Goal: Register for event/course

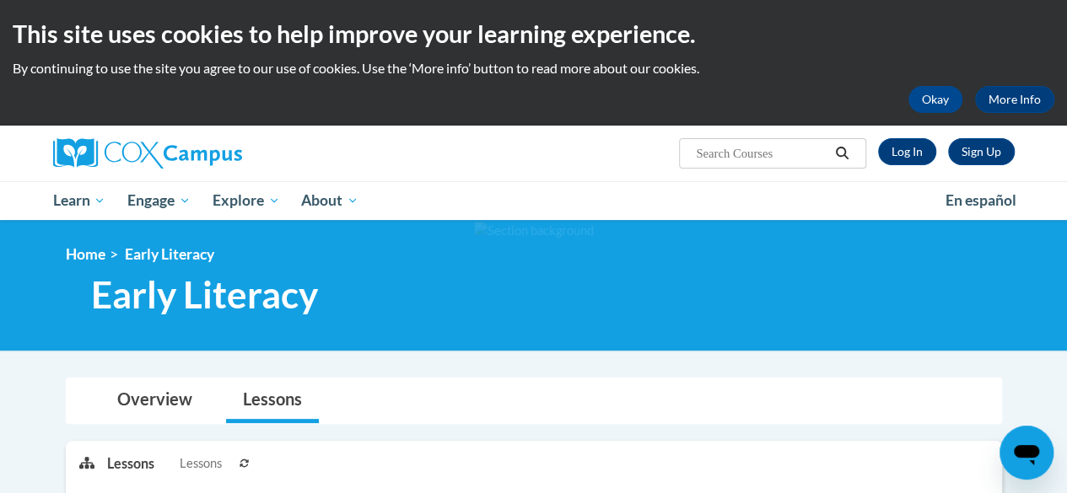
click at [740, 152] on input "Search..." at bounding box center [761, 153] width 135 height 20
type input "systematic & explicit"
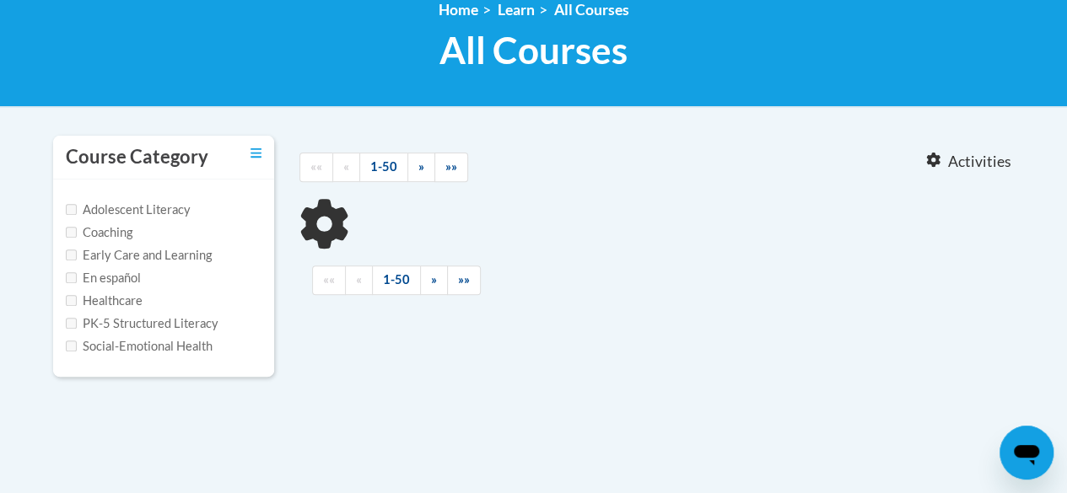
type input "systematic"
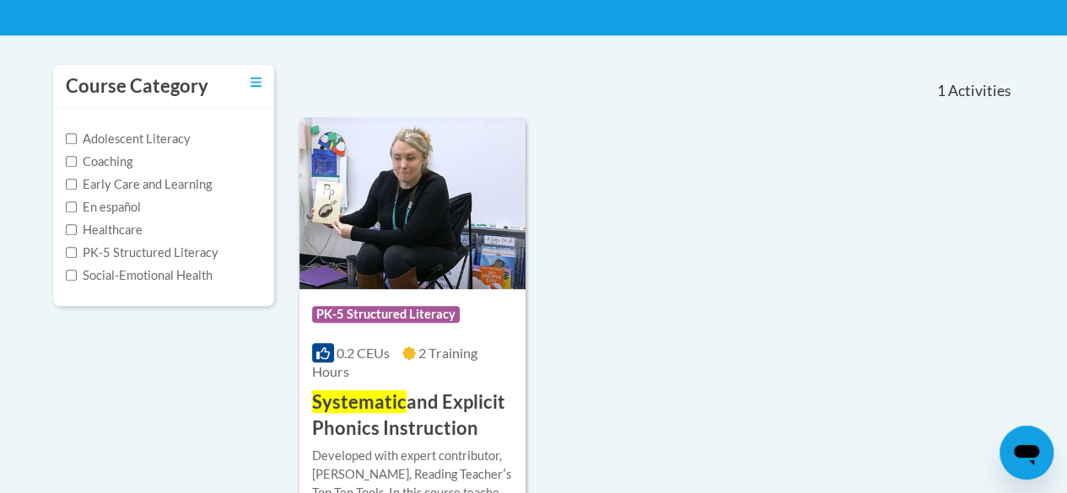
scroll to position [455, 0]
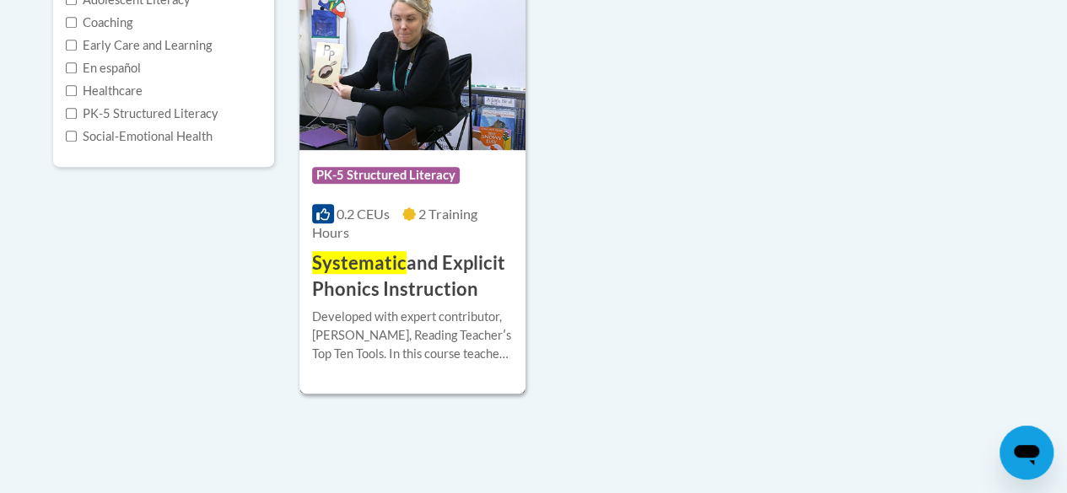
click at [417, 194] on div "Course Category: PK-5 Structured Literacy" at bounding box center [412, 178] width 201 height 38
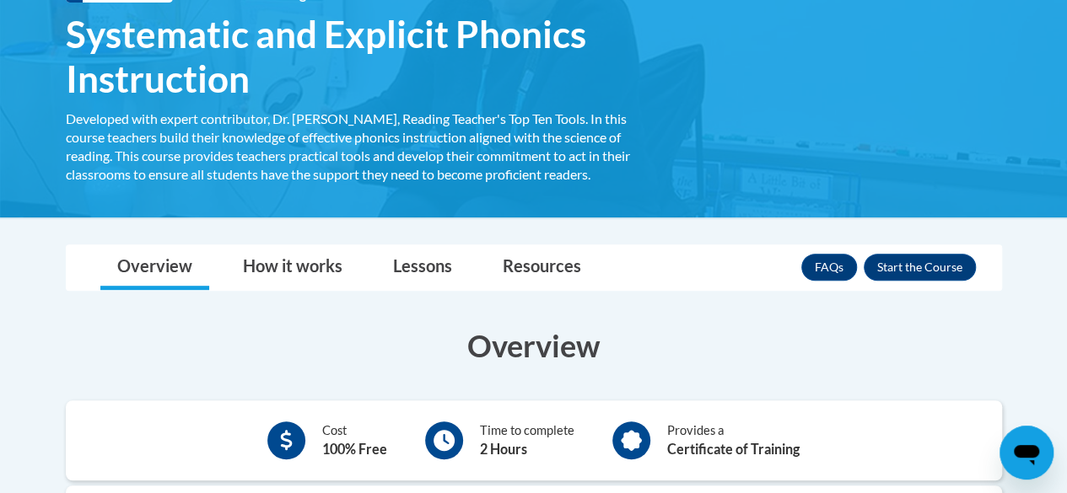
scroll to position [289, 0]
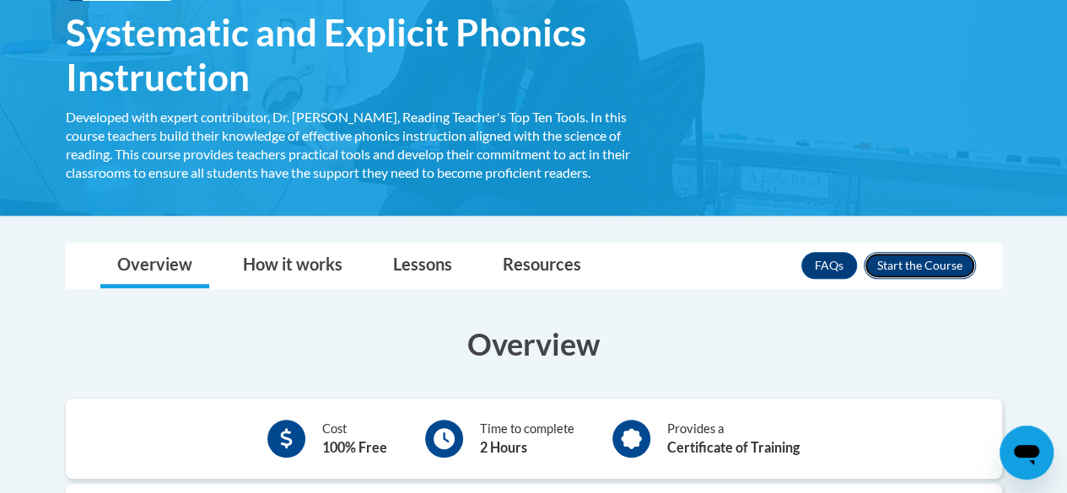
click at [925, 269] on button "Enroll" at bounding box center [920, 265] width 112 height 27
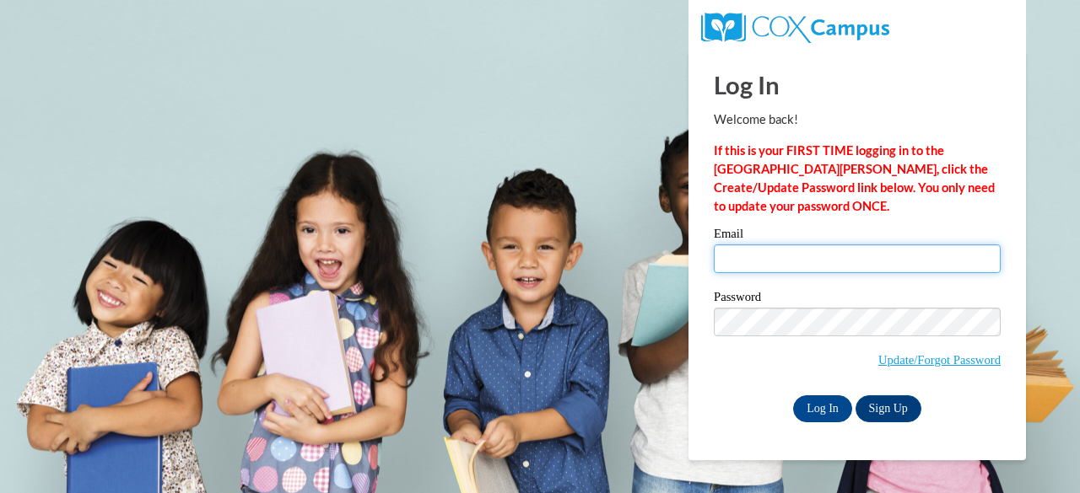
click at [821, 264] on input "Email" at bounding box center [856, 259] width 287 height 29
type input "[PERSON_NAME][EMAIL_ADDRESS][PERSON_NAME][DOMAIN_NAME]"
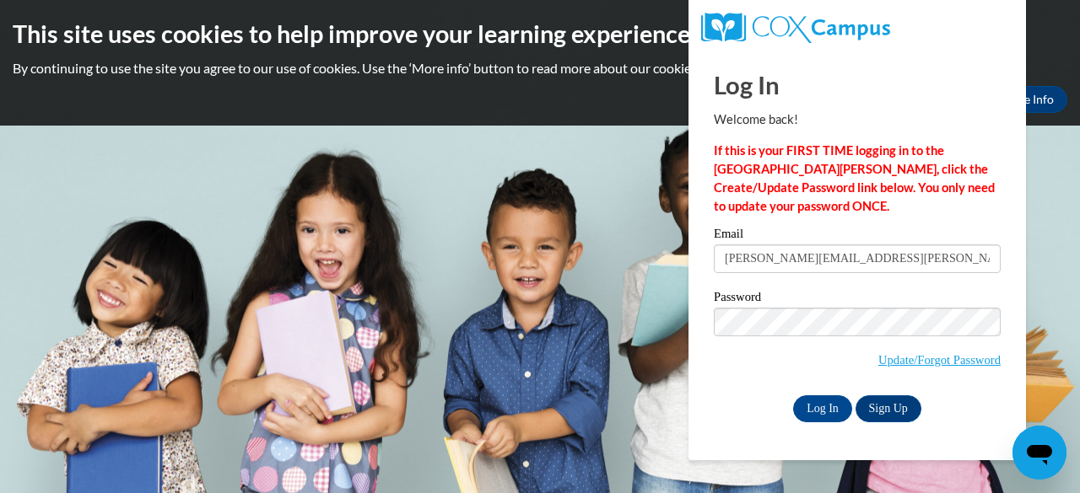
click at [711, 382] on div "Please enter your email! Please enter your password! Email samantha.leong@muske…" at bounding box center [857, 325] width 312 height 194
click at [829, 407] on input "Log In" at bounding box center [822, 409] width 59 height 27
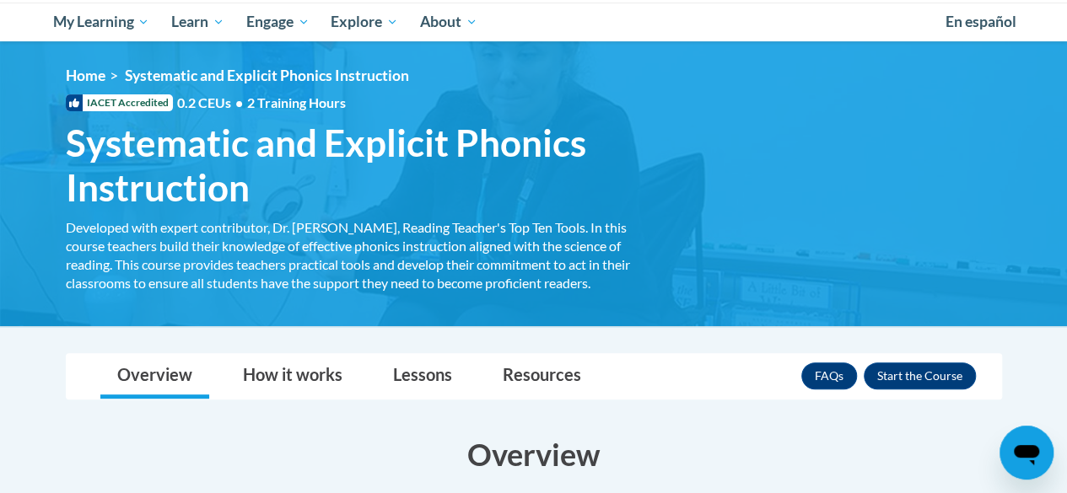
scroll to position [181, 0]
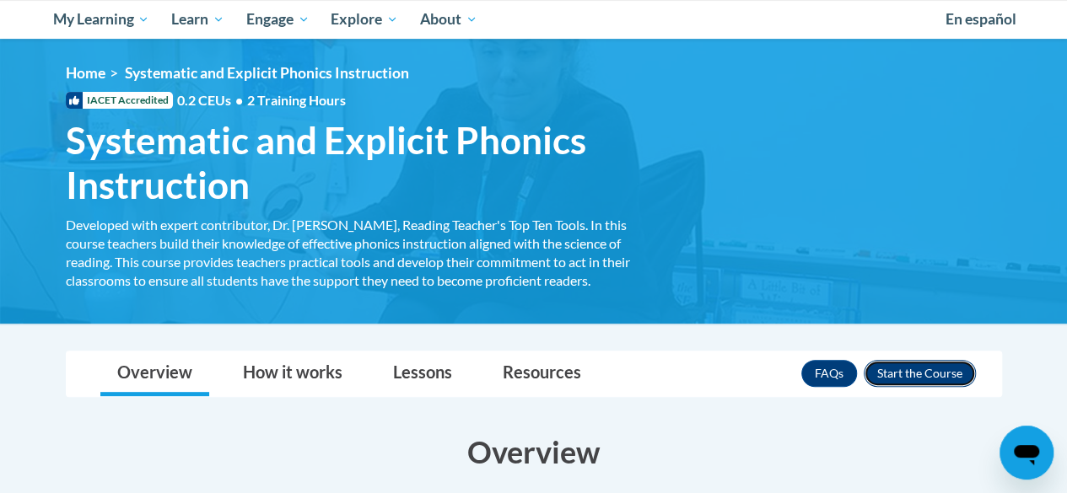
click at [910, 372] on button "Enroll" at bounding box center [920, 373] width 112 height 27
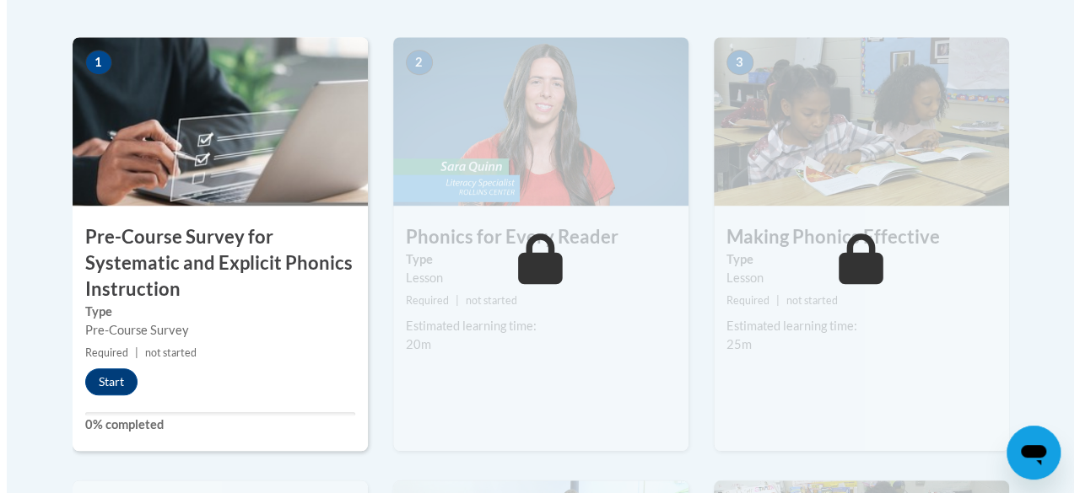
scroll to position [569, 0]
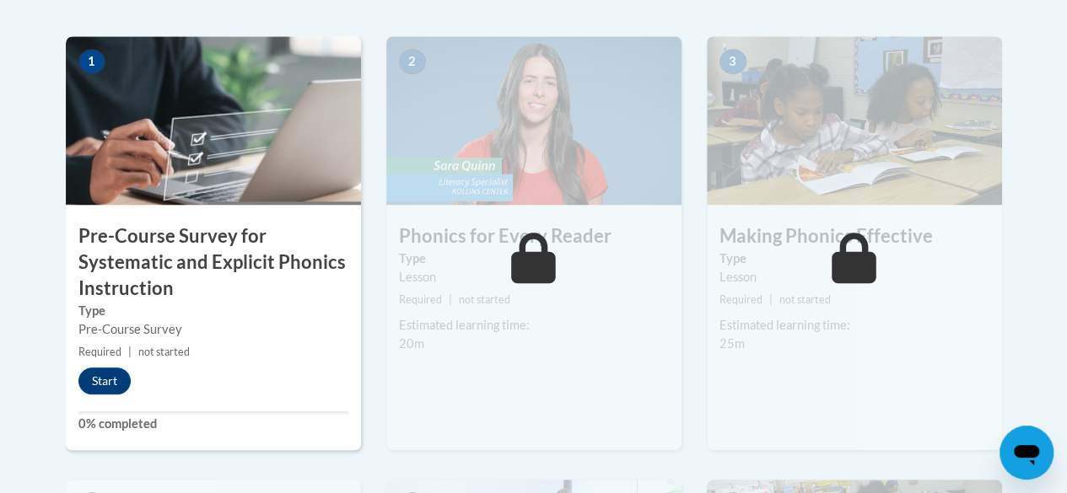
click at [89, 394] on div "1 Pre-Course Survey for Systematic and Explicit Phonics Instruction Type Pre-Co…" at bounding box center [213, 243] width 295 height 414
click at [86, 384] on button "Start" at bounding box center [104, 381] width 52 height 27
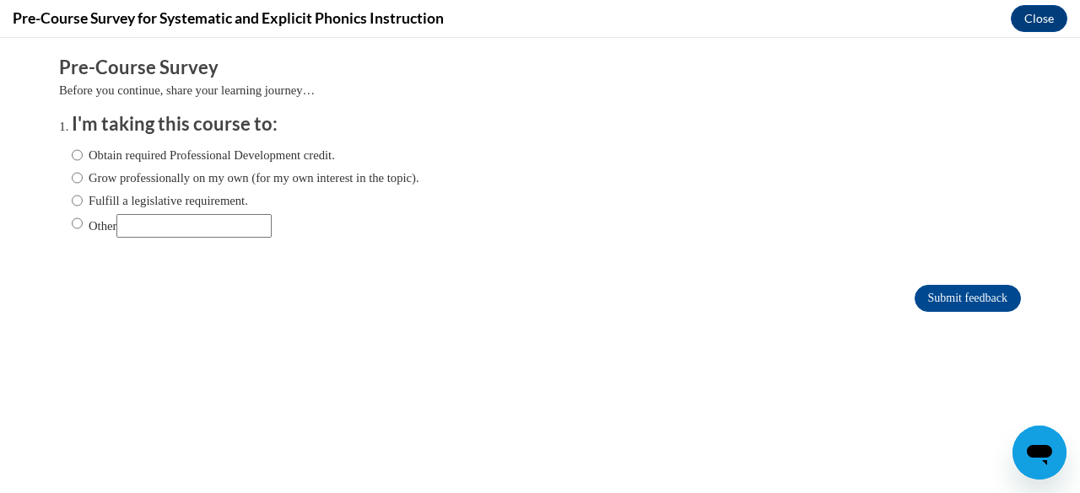
scroll to position [0, 0]
click at [72, 197] on input "Fulfill a legislative requirement." at bounding box center [77, 200] width 11 height 19
radio input "true"
click at [951, 288] on input "Submit feedback" at bounding box center [967, 298] width 106 height 27
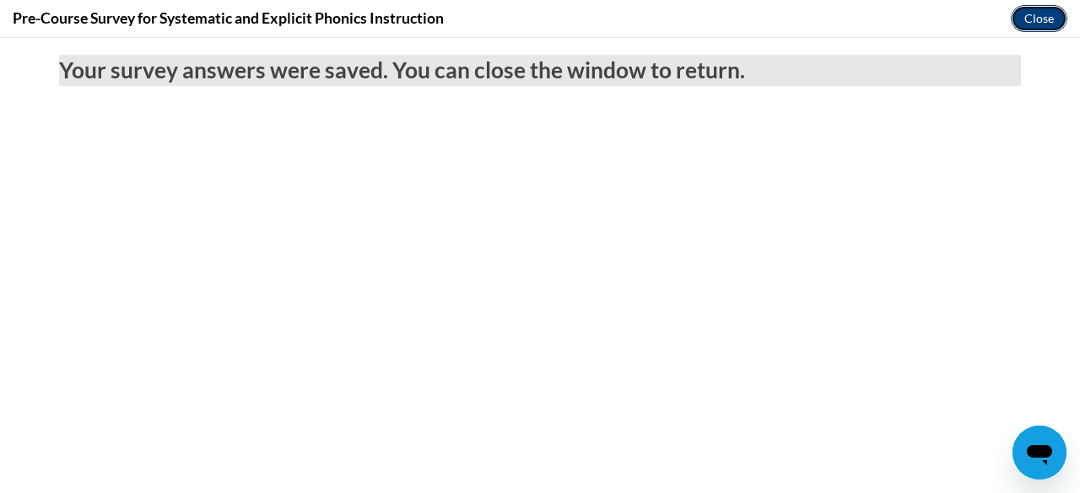
click at [1029, 24] on button "Close" at bounding box center [1038, 18] width 57 height 27
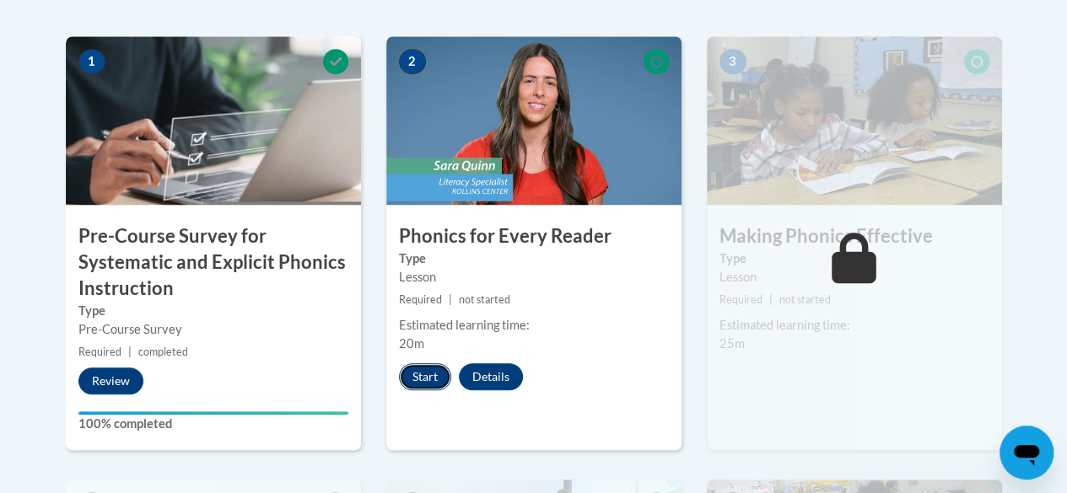
click at [427, 372] on button "Start" at bounding box center [425, 376] width 52 height 27
